Goal: Task Accomplishment & Management: Manage account settings

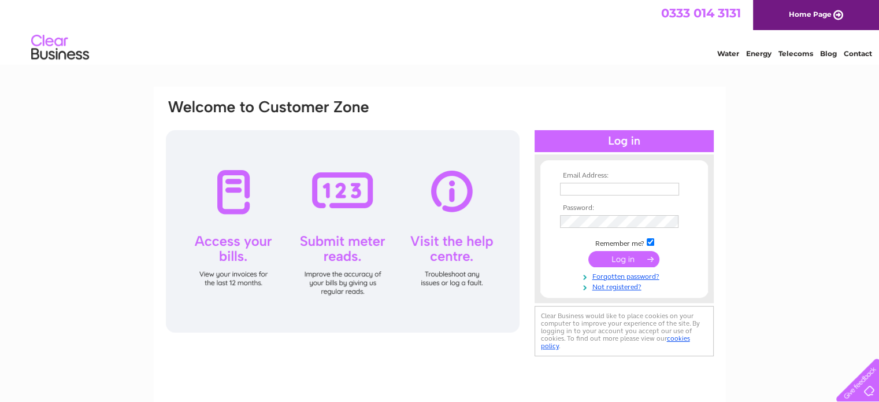
click at [622, 191] on input "text" at bounding box center [619, 189] width 119 height 13
type input "[EMAIL_ADDRESS][DOMAIN_NAME]"
click at [634, 261] on input "submit" at bounding box center [624, 259] width 71 height 16
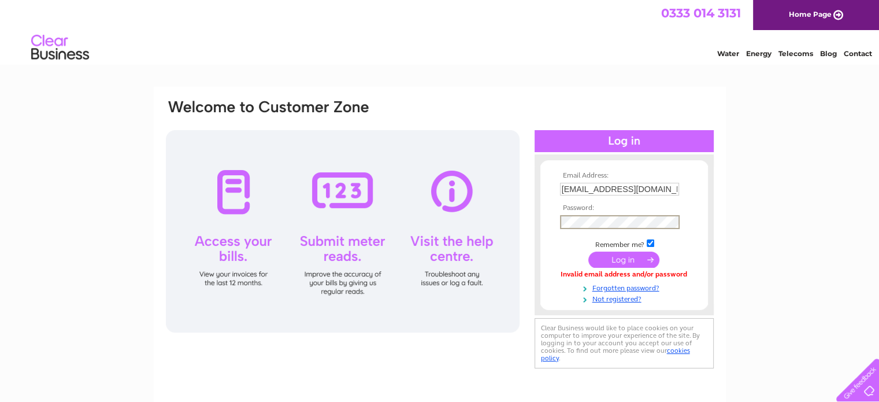
click at [589, 251] on input "submit" at bounding box center [624, 259] width 71 height 16
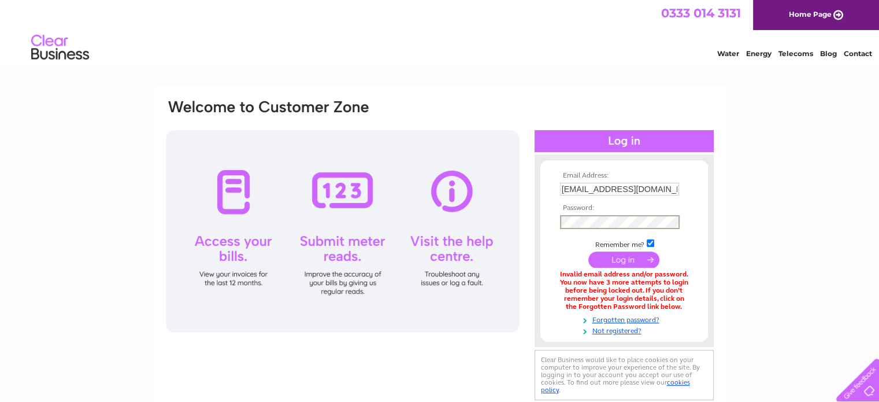
click at [626, 262] on input "submit" at bounding box center [624, 259] width 71 height 16
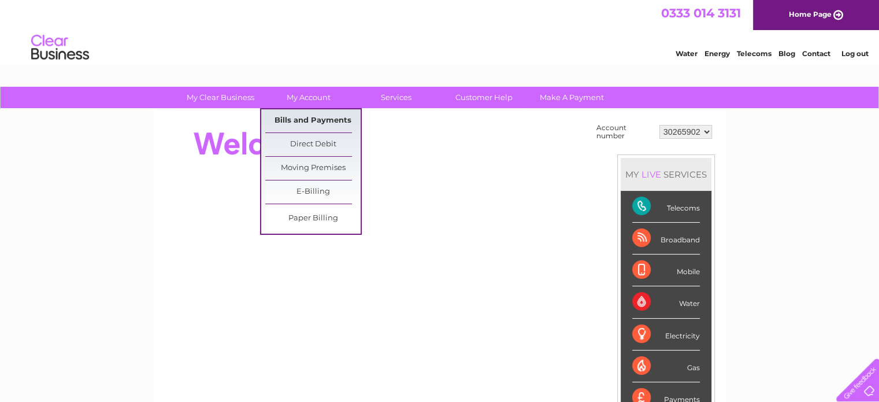
click at [298, 124] on link "Bills and Payments" at bounding box center [312, 120] width 95 height 23
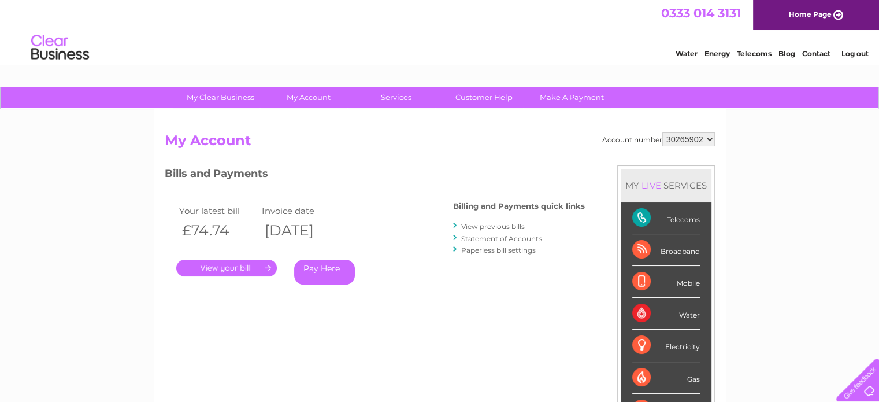
click at [227, 272] on link "." at bounding box center [226, 268] width 101 height 17
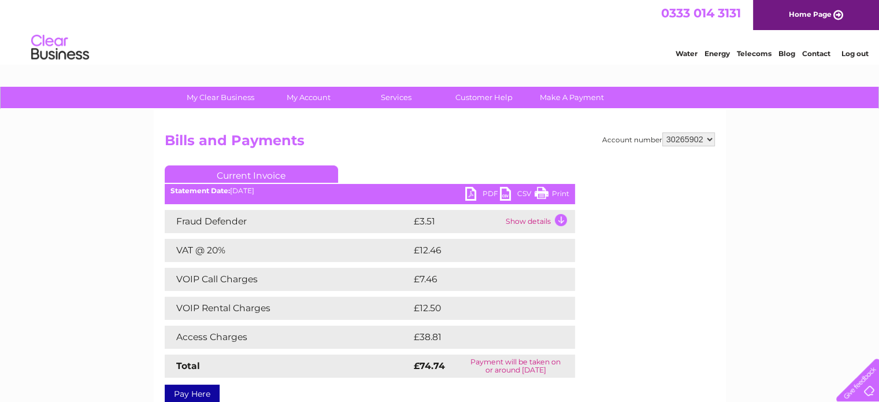
click at [479, 191] on link "PDF" at bounding box center [482, 195] width 35 height 17
